Goal: Task Accomplishment & Management: Manage account settings

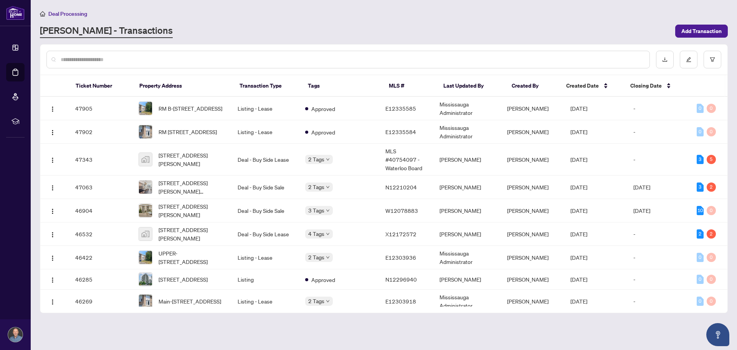
click at [315, 28] on div "[PERSON_NAME] - Transactions" at bounding box center [355, 31] width 631 height 14
click at [313, 32] on div "RAHR - Transactions" at bounding box center [355, 31] width 631 height 14
click at [309, 31] on div "[PERSON_NAME] - Transactions" at bounding box center [355, 31] width 631 height 14
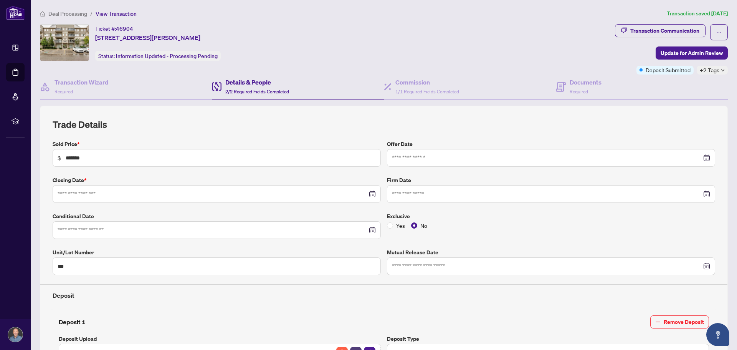
type input "**********"
